Goal: Information Seeking & Learning: Find specific fact

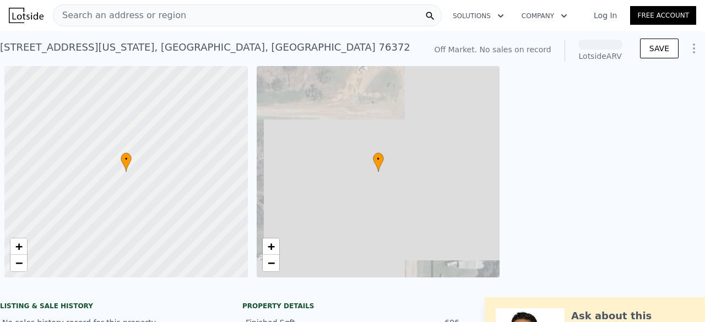
scroll to position [0, 4]
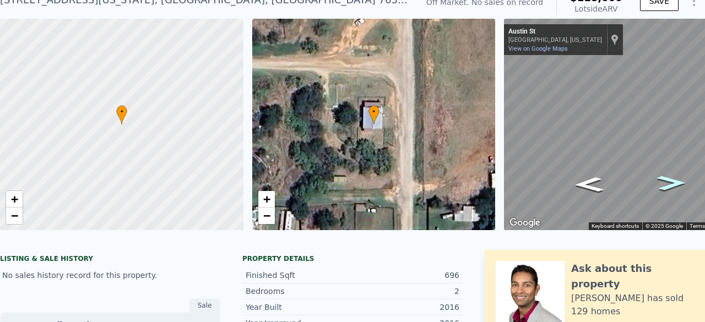
click at [672, 180] on icon "Go North, Austin St" at bounding box center [670, 183] width 53 height 22
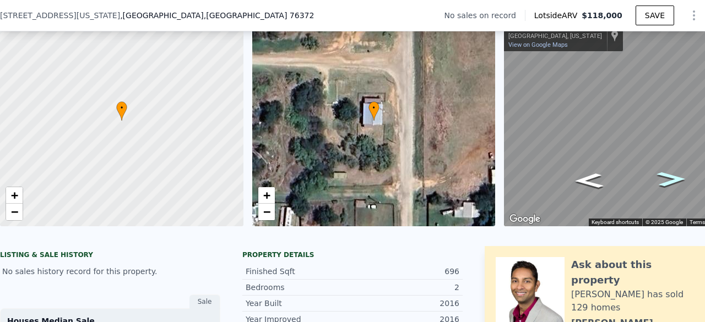
click at [672, 180] on icon "Go North, Austin St" at bounding box center [670, 180] width 53 height 22
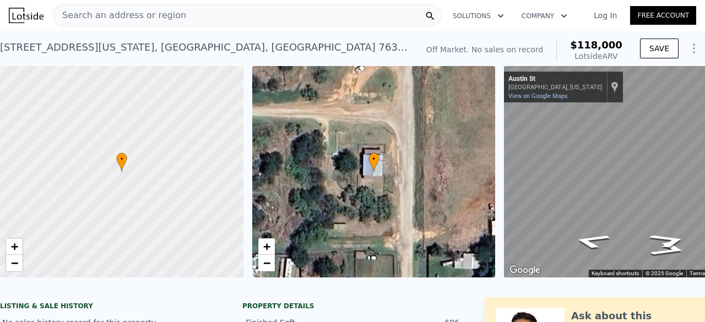
click at [170, 20] on span "Search an address or region" at bounding box center [119, 15] width 133 height 13
click at [474, 38] on div "Off Market. No sales on record $118,000 Lotside ARV" at bounding box center [524, 50] width 205 height 31
click at [109, 15] on span "Search an address or region" at bounding box center [119, 15] width 133 height 13
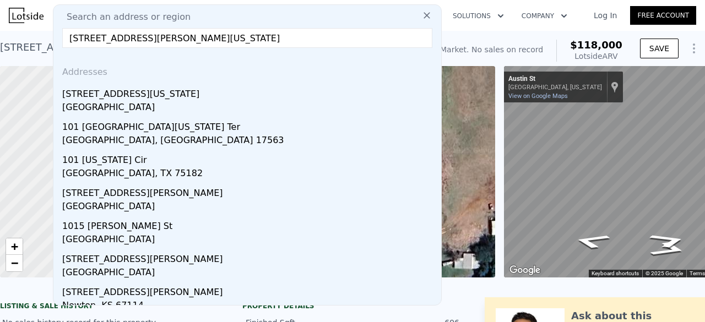
type input "[STREET_ADDRESS][PERSON_NAME][US_STATE]"
click at [421, 17] on icon at bounding box center [426, 15] width 11 height 11
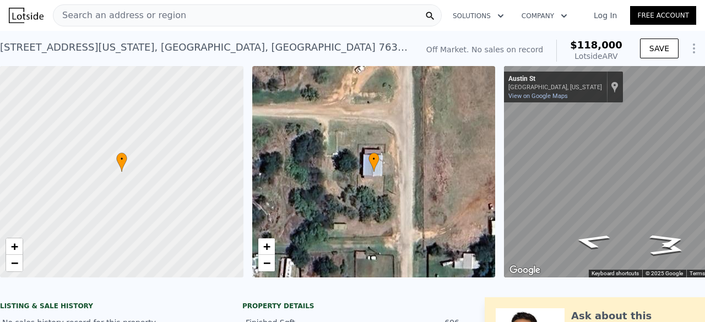
click at [321, 9] on div "Search an address or region" at bounding box center [247, 15] width 389 height 22
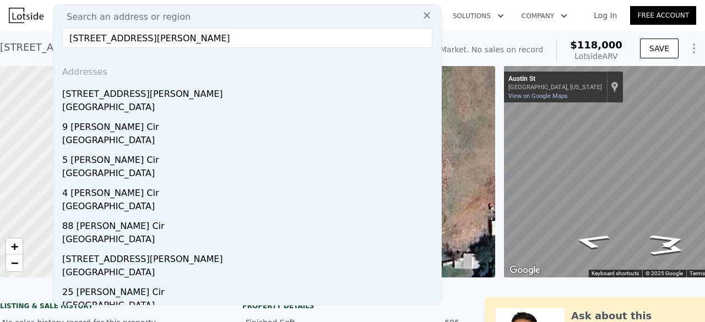
type input "[STREET_ADDRESS][PERSON_NAME]"
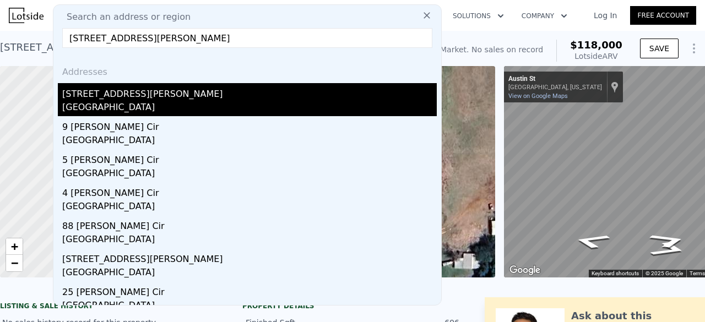
click at [202, 92] on div "[STREET_ADDRESS][PERSON_NAME]" at bounding box center [249, 92] width 375 height 18
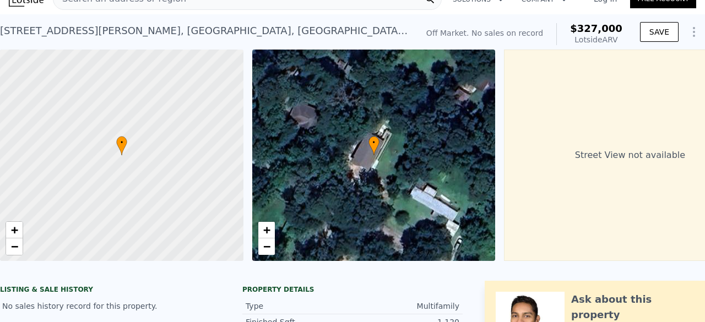
scroll to position [18, 0]
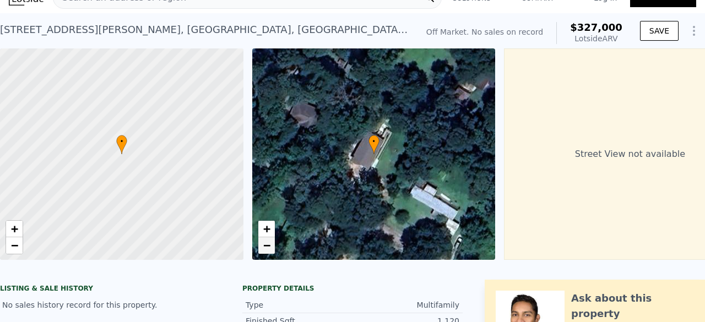
click at [269, 252] on span "−" at bounding box center [266, 245] width 7 height 14
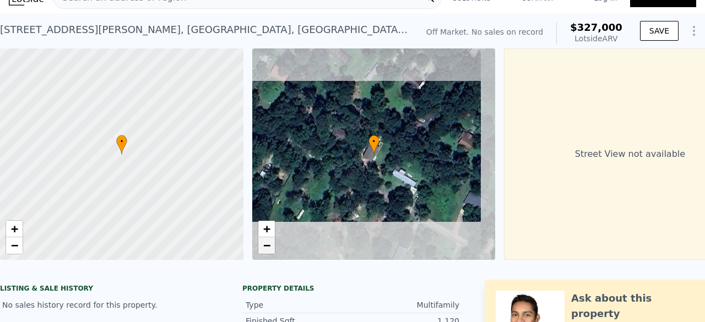
click at [269, 252] on span "−" at bounding box center [266, 245] width 7 height 14
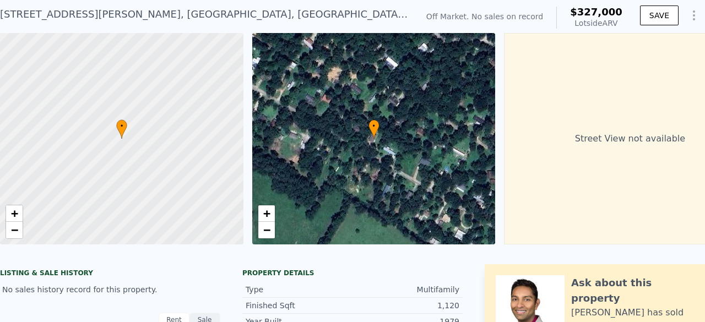
scroll to position [34, 0]
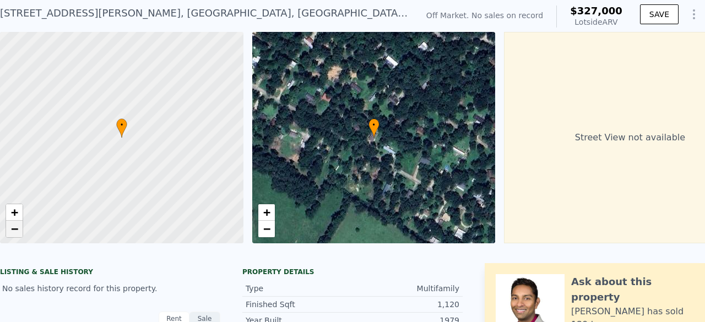
click at [12, 230] on span "−" at bounding box center [14, 229] width 7 height 14
click at [19, 227] on link "−" at bounding box center [14, 229] width 17 height 17
click at [12, 210] on span "+" at bounding box center [14, 212] width 7 height 14
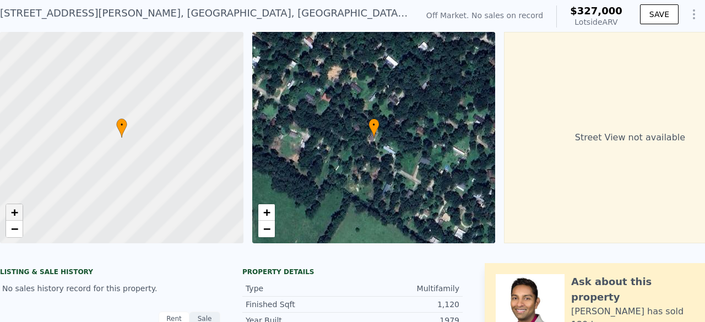
click at [12, 210] on span "+" at bounding box center [14, 212] width 7 height 14
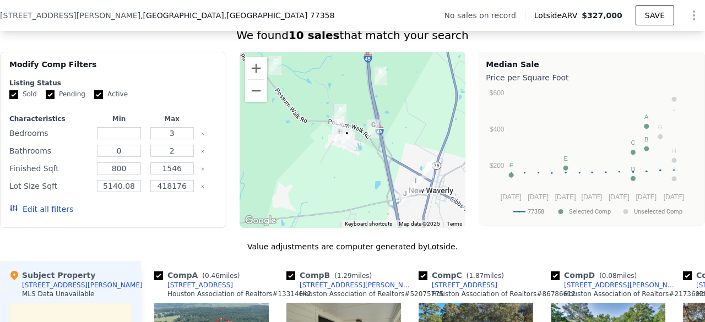
scroll to position [698, 0]
click at [251, 69] on button "Zoom in" at bounding box center [256, 68] width 22 height 22
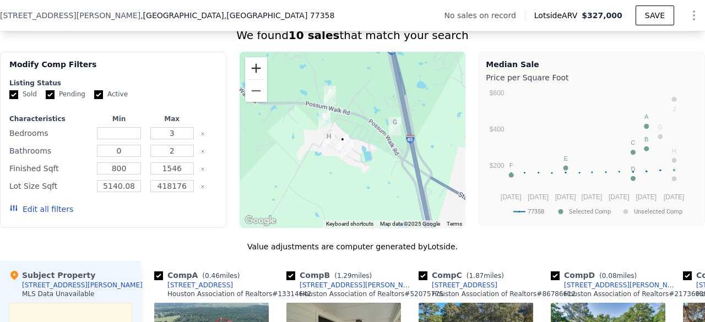
click at [251, 69] on button "Zoom in" at bounding box center [256, 68] width 22 height 22
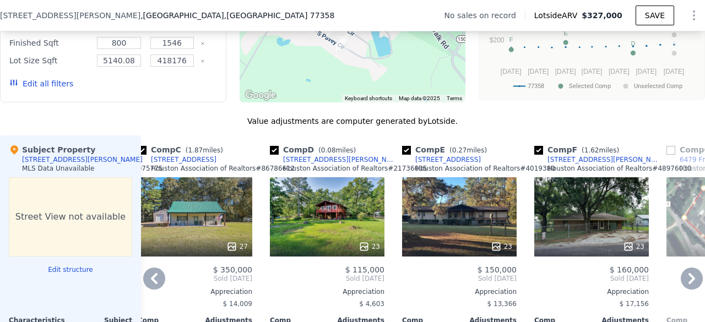
scroll to position [844, 0]
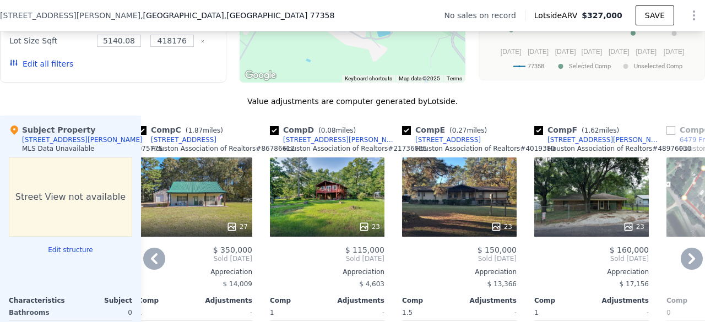
click at [473, 231] on div "23" at bounding box center [459, 226] width 105 height 11
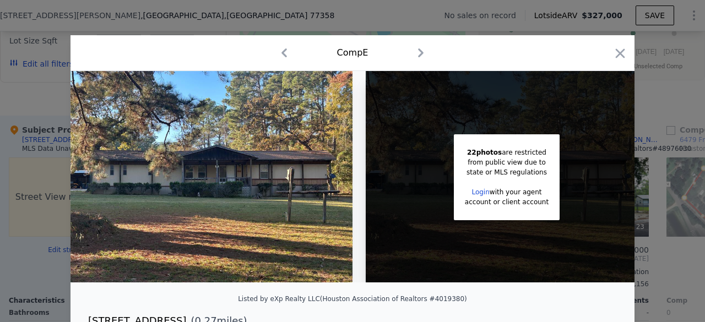
click at [299, 202] on img at bounding box center [211, 176] width 282 height 211
click at [327, 194] on img at bounding box center [211, 176] width 282 height 211
click at [232, 200] on img at bounding box center [211, 176] width 282 height 211
click at [612, 57] on icon "button" at bounding box center [619, 53] width 15 height 15
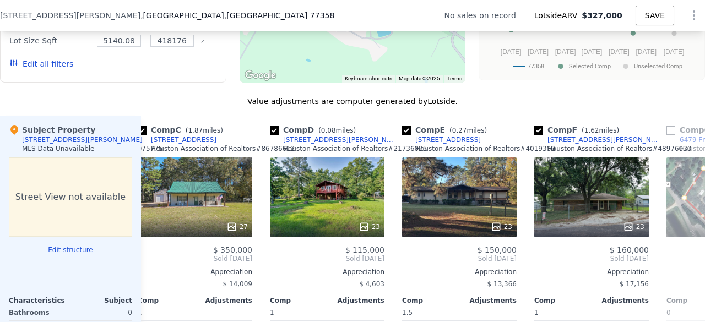
click at [171, 16] on div "[STREET_ADDRESS][PERSON_NAME] No sales on record Lotside ARV $327,000 SAVE" at bounding box center [352, 15] width 705 height 31
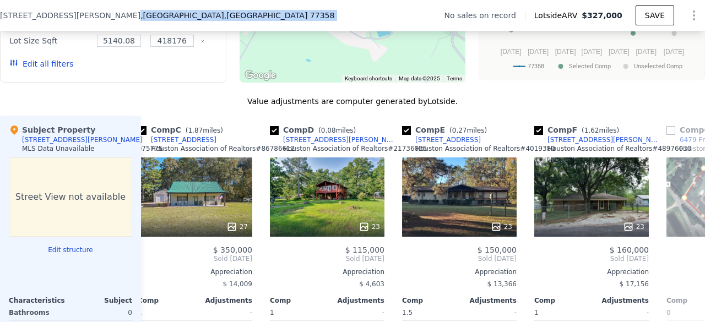
click at [171, 16] on div "[STREET_ADDRESS][PERSON_NAME] No sales on record Lotside ARV $327,000 SAVE" at bounding box center [352, 15] width 705 height 31
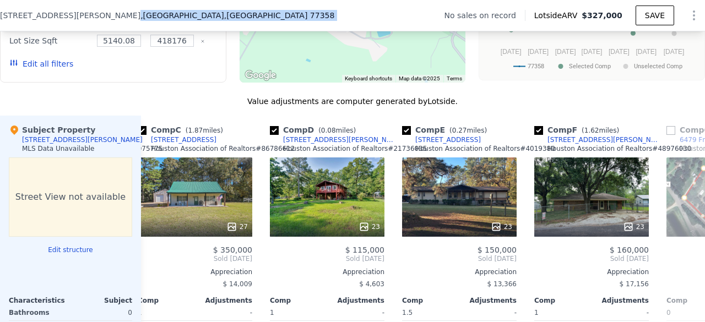
click at [171, 16] on div "[STREET_ADDRESS][PERSON_NAME] No sales on record Lotside ARV $327,000 SAVE" at bounding box center [352, 15] width 705 height 31
click at [44, 18] on span "[STREET_ADDRESS][PERSON_NAME]" at bounding box center [70, 15] width 140 height 11
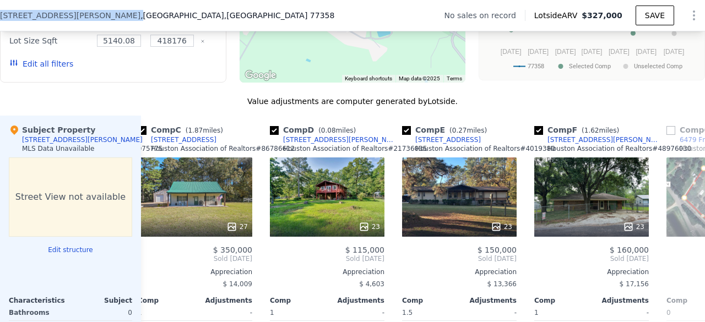
click at [44, 18] on span "[STREET_ADDRESS][PERSON_NAME]" at bounding box center [70, 15] width 140 height 11
copy span "[STREET_ADDRESS][PERSON_NAME]"
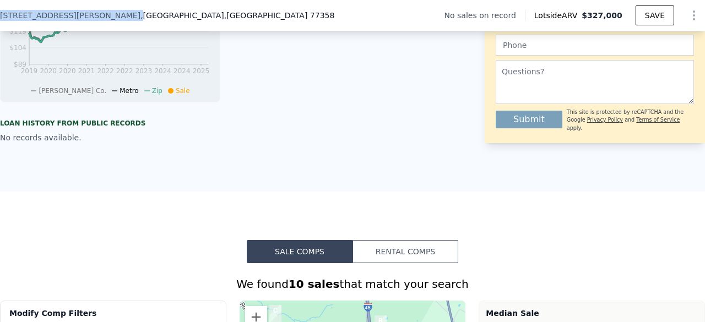
scroll to position [438, 0]
